Goal: Transaction & Acquisition: Obtain resource

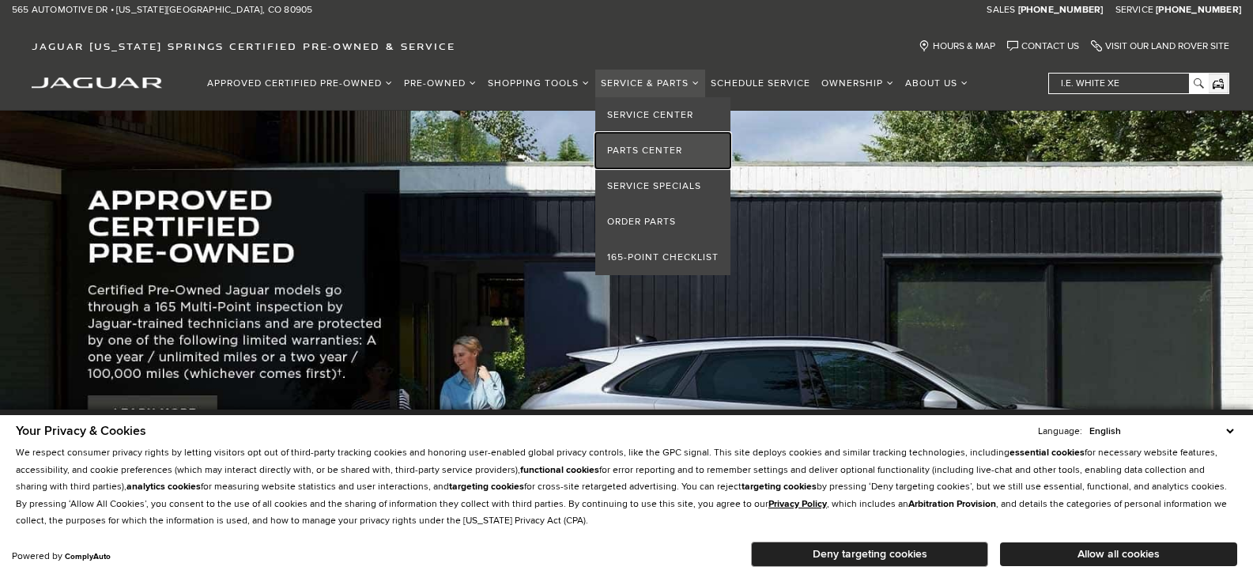
click at [659, 148] on link "Parts Center" at bounding box center [662, 151] width 135 height 36
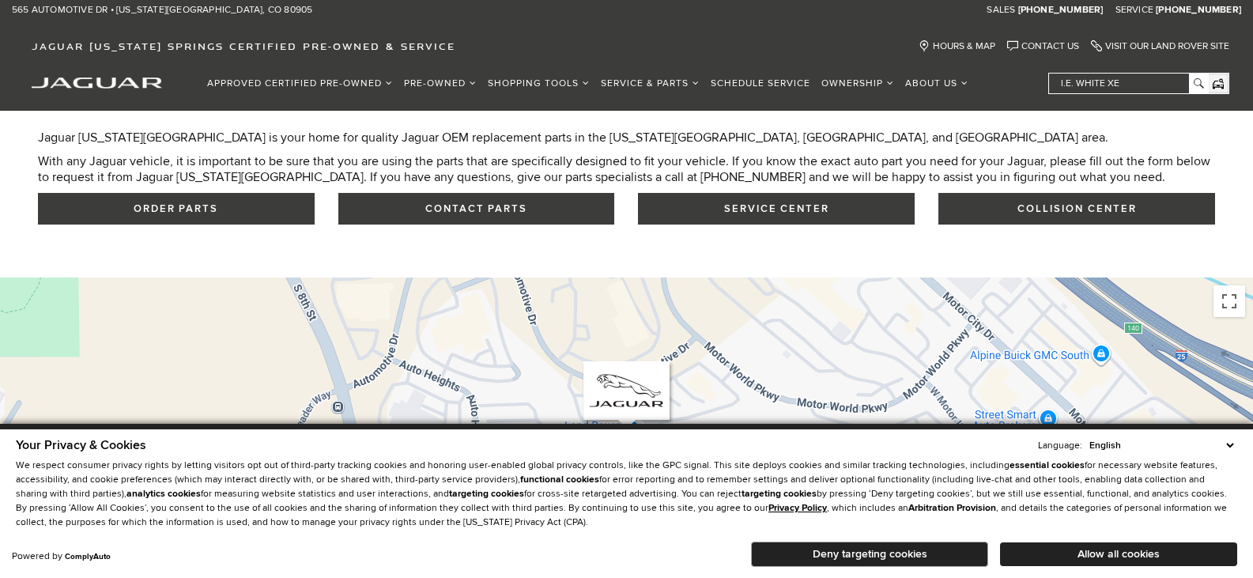
scroll to position [474, 0]
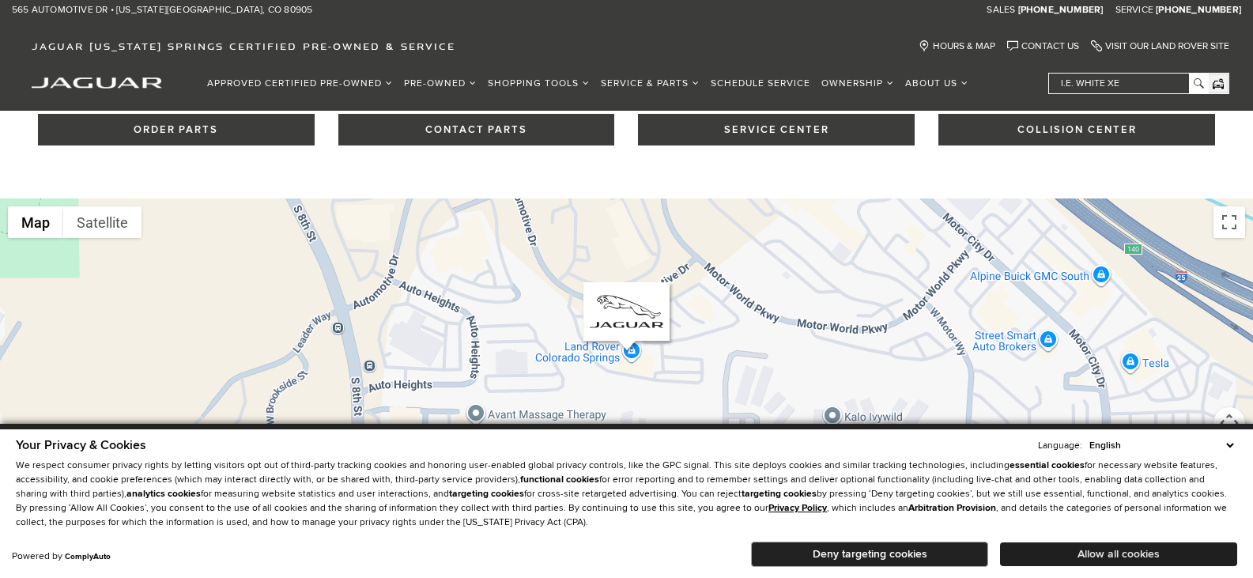
click at [1137, 558] on button "Allow all cookies" at bounding box center [1118, 554] width 237 height 24
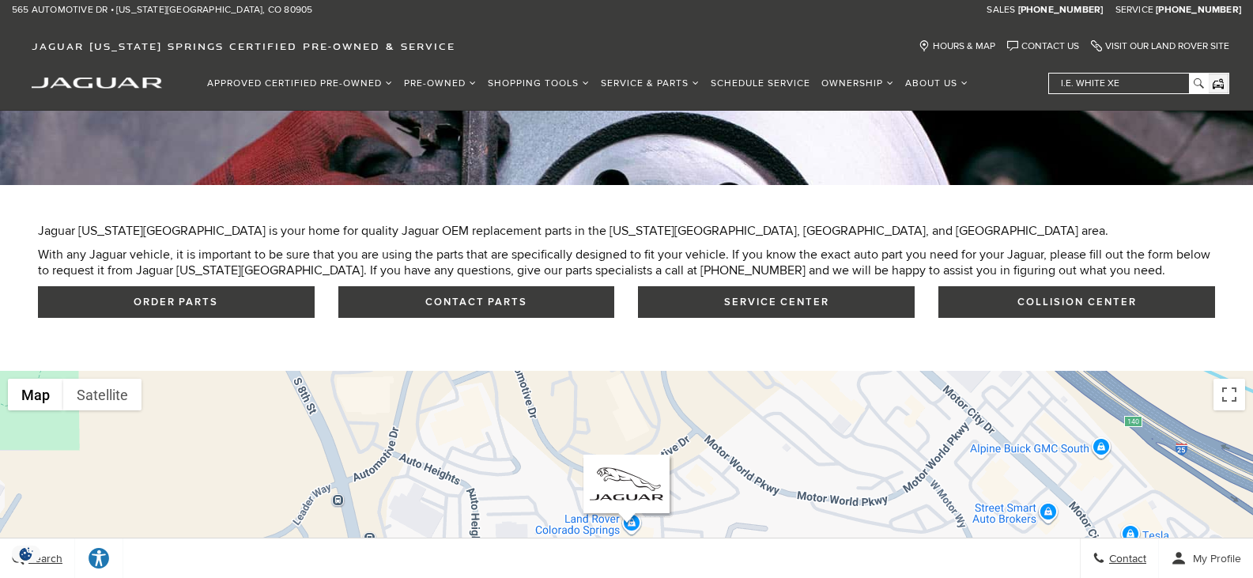
scroll to position [158, 0]
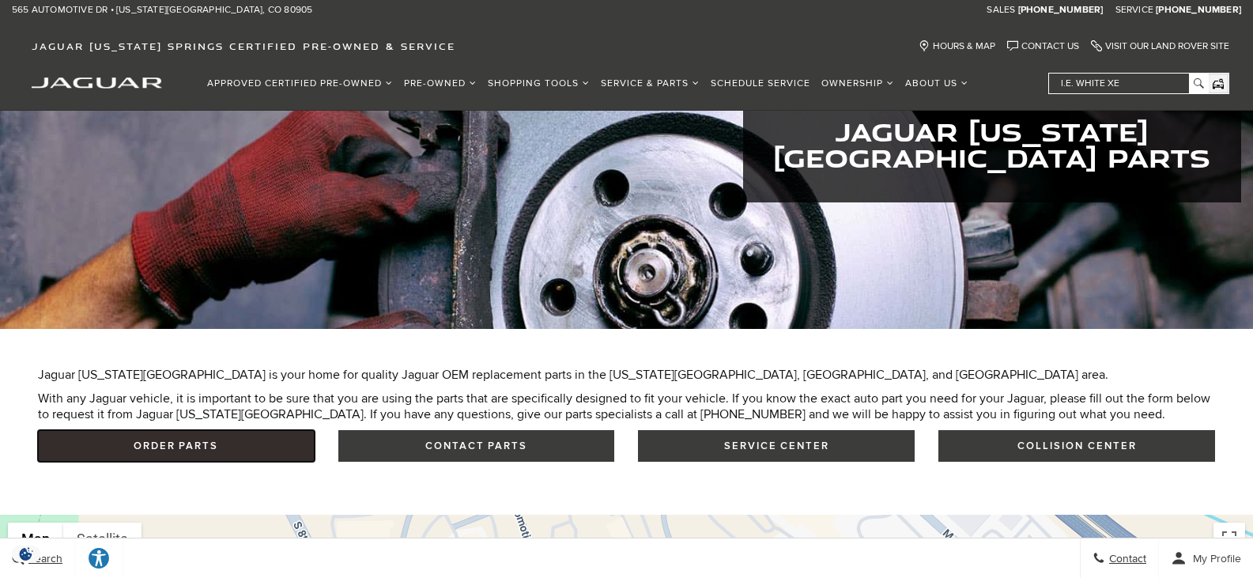
click at [228, 443] on link "Order Parts" at bounding box center [176, 446] width 277 height 32
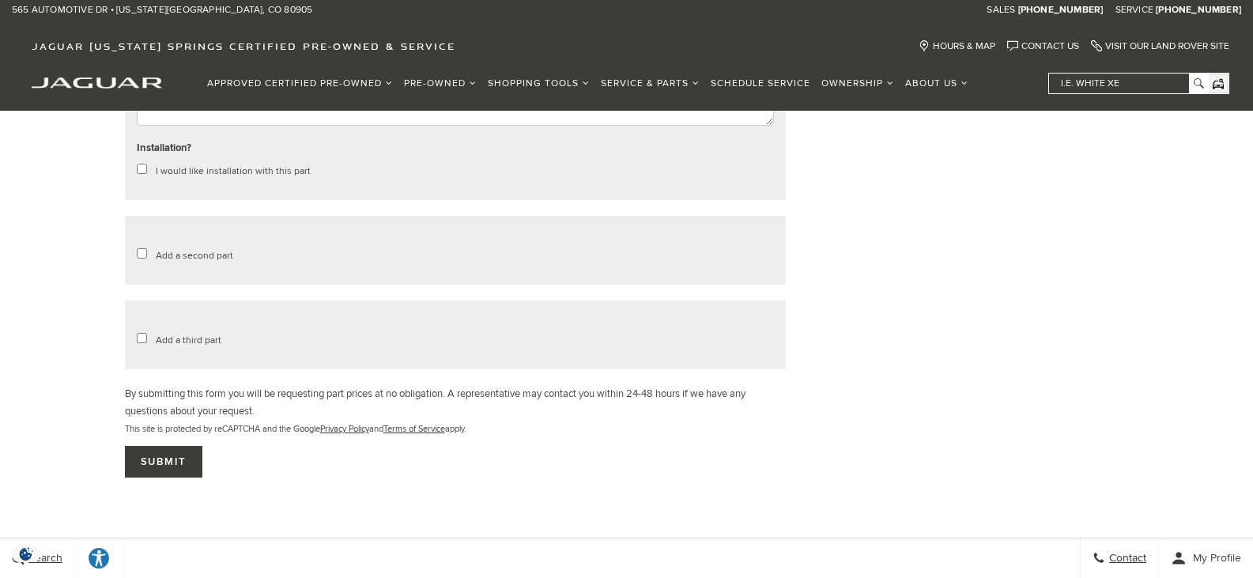
scroll to position [1106, 0]
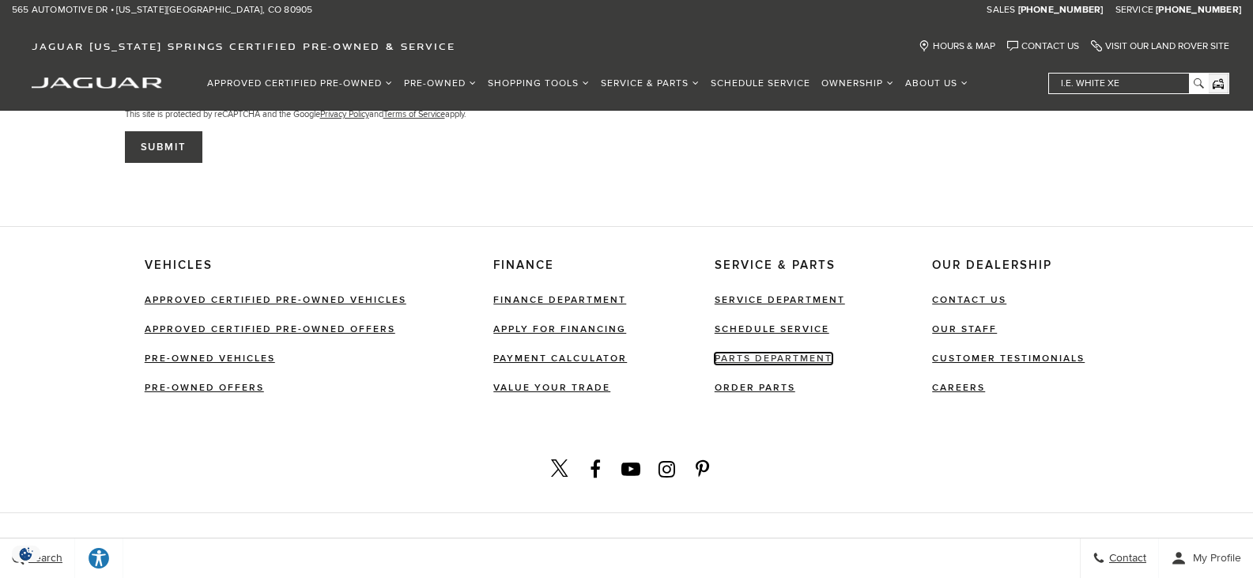
click at [805, 356] on link "Parts Department" at bounding box center [773, 358] width 118 height 12
